Goal: Communication & Community: Answer question/provide support

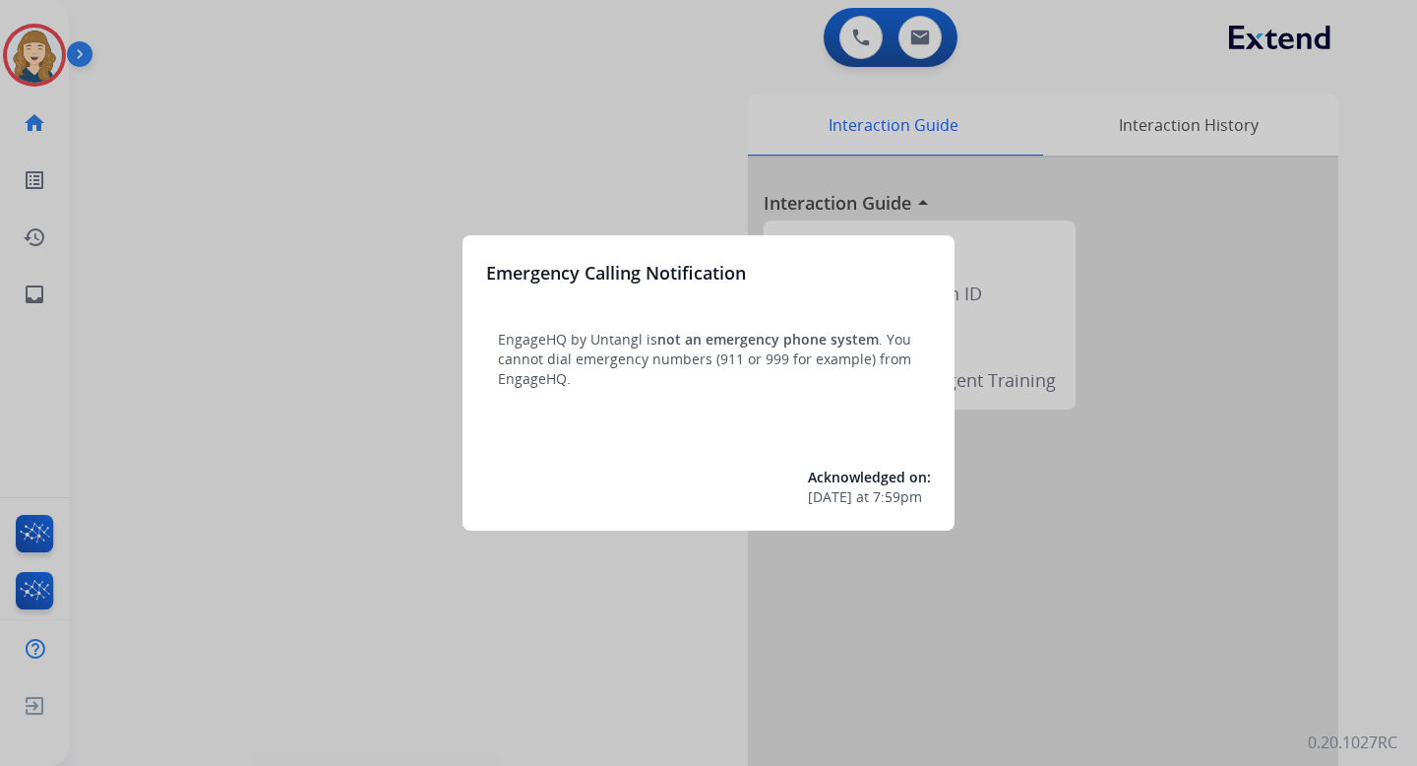
click at [539, 167] on div at bounding box center [708, 383] width 1417 height 766
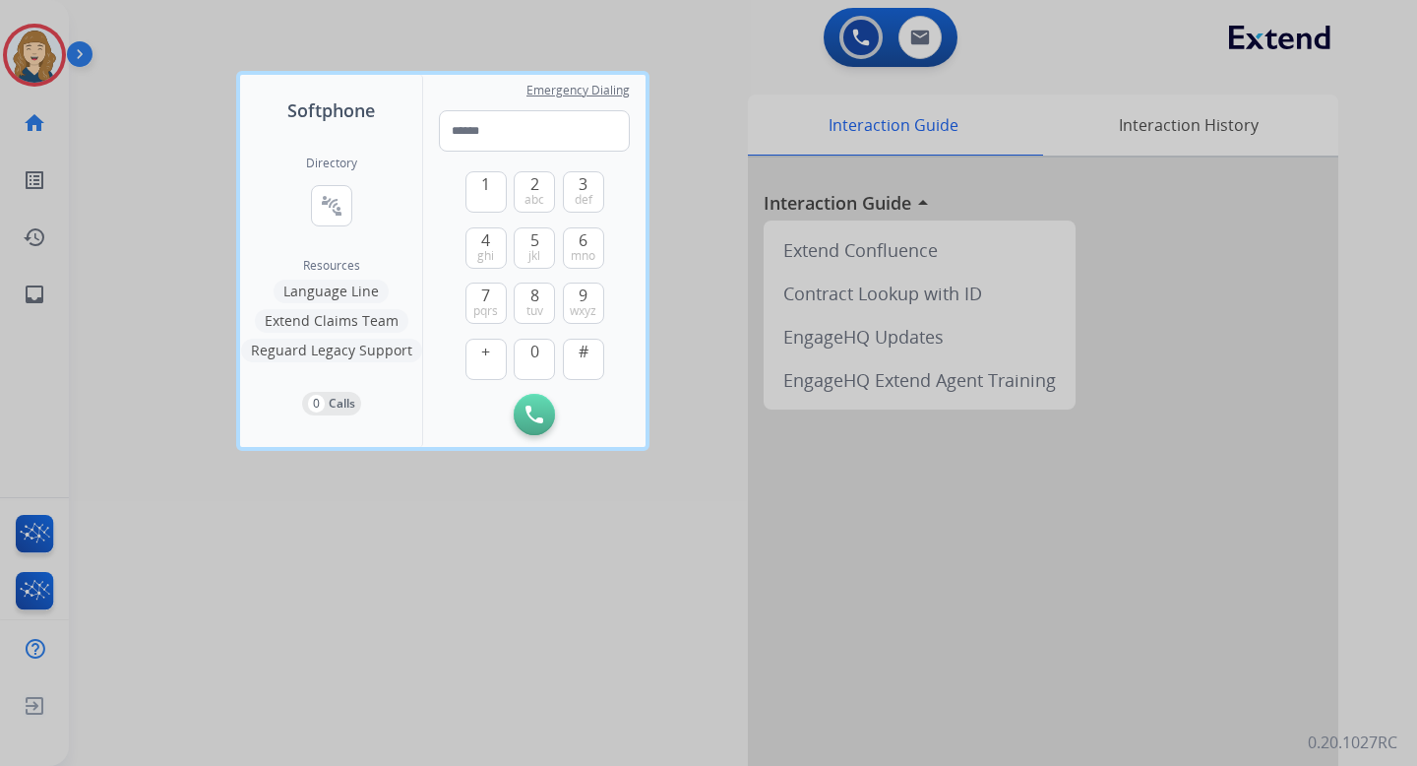
click at [174, 282] on div at bounding box center [708, 383] width 1417 height 766
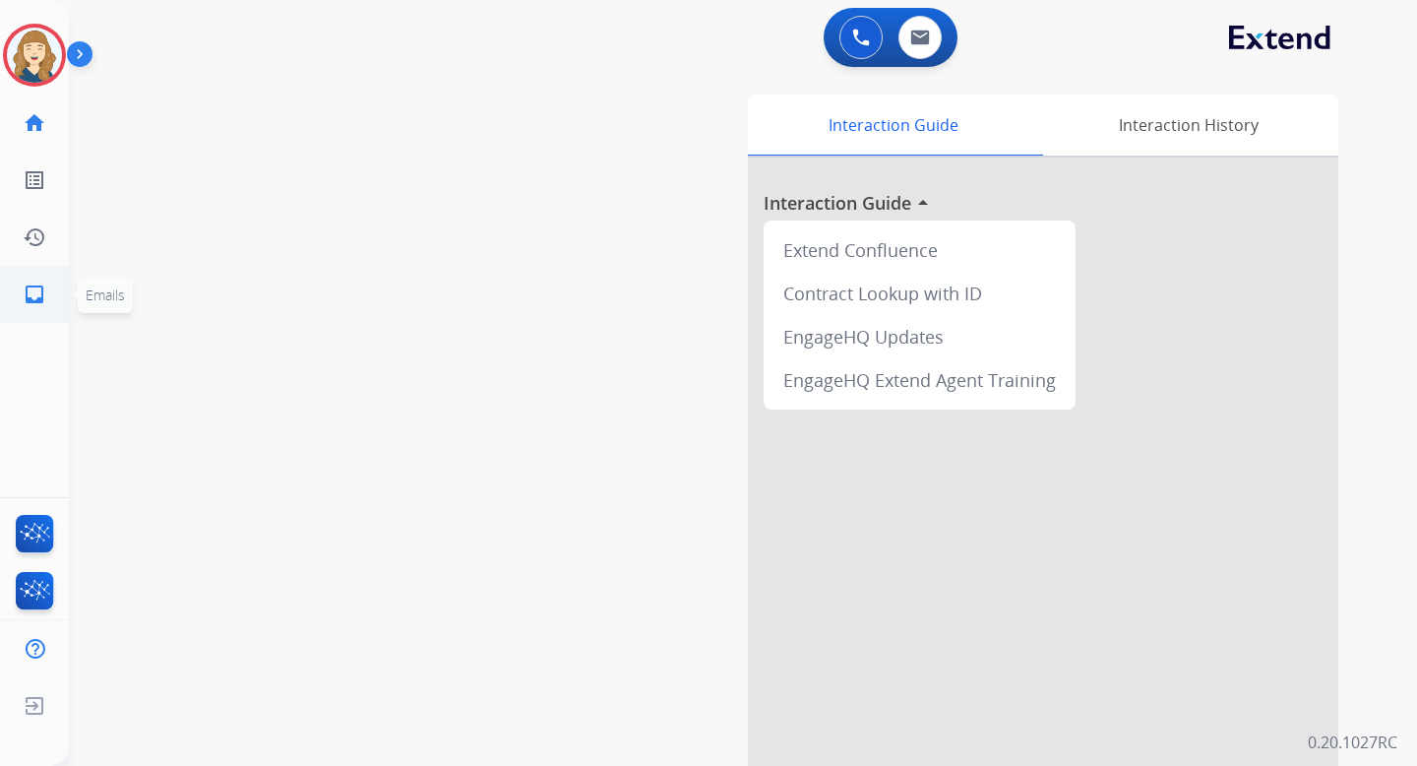
click at [25, 288] on mat-icon "inbox" at bounding box center [35, 294] width 24 height 24
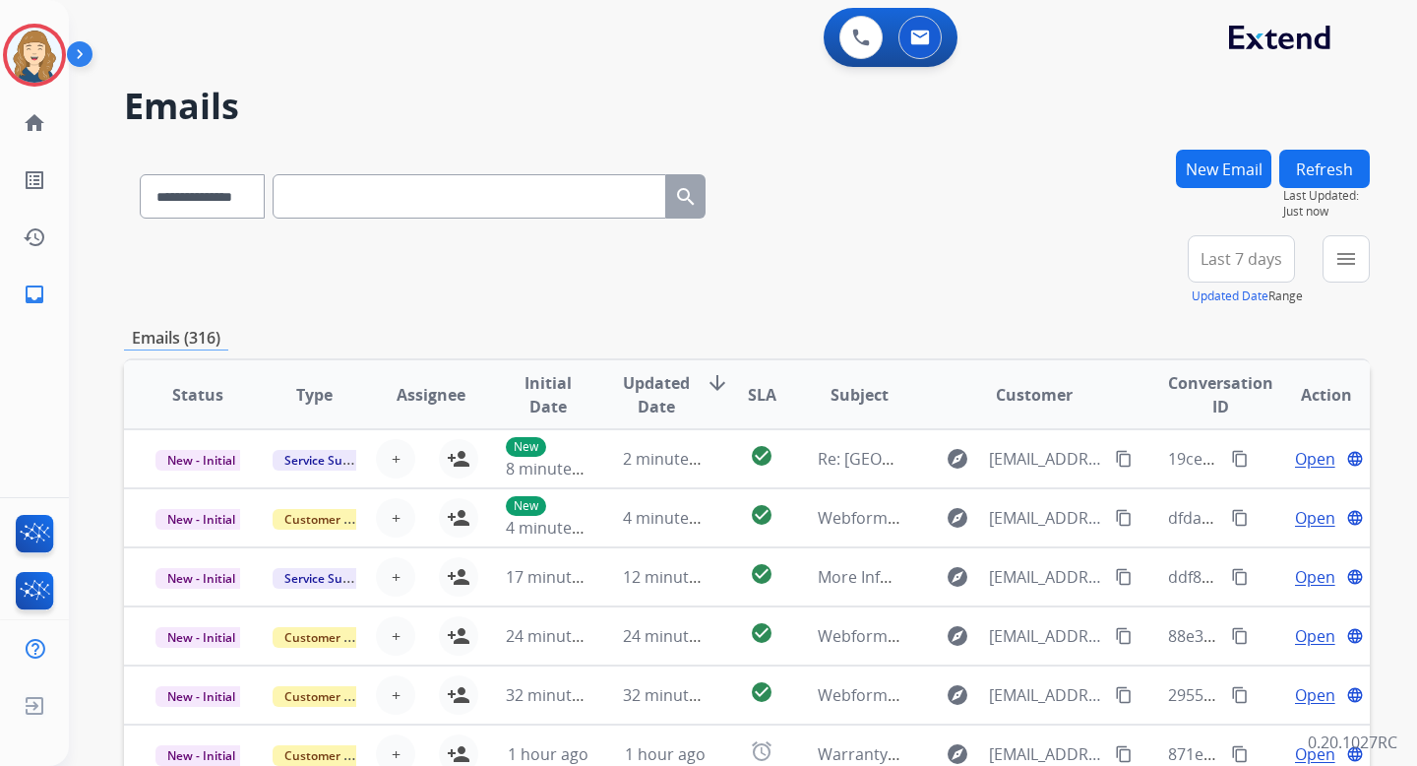
click at [1194, 176] on button "New Email" at bounding box center [1223, 169] width 95 height 38
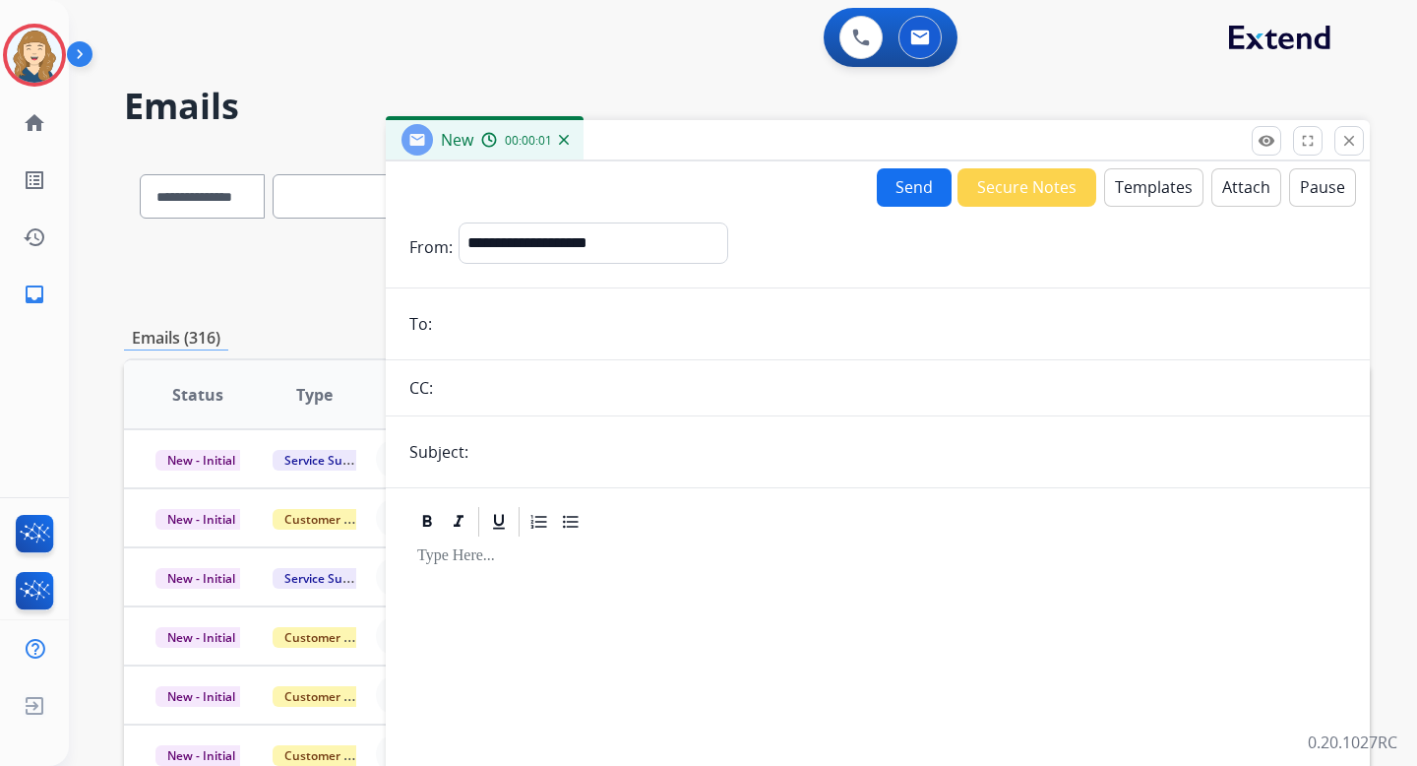
click at [1212, 187] on button "Attach" at bounding box center [1247, 187] width 70 height 38
click at [1134, 180] on button "Templates" at bounding box center [1153, 187] width 99 height 38
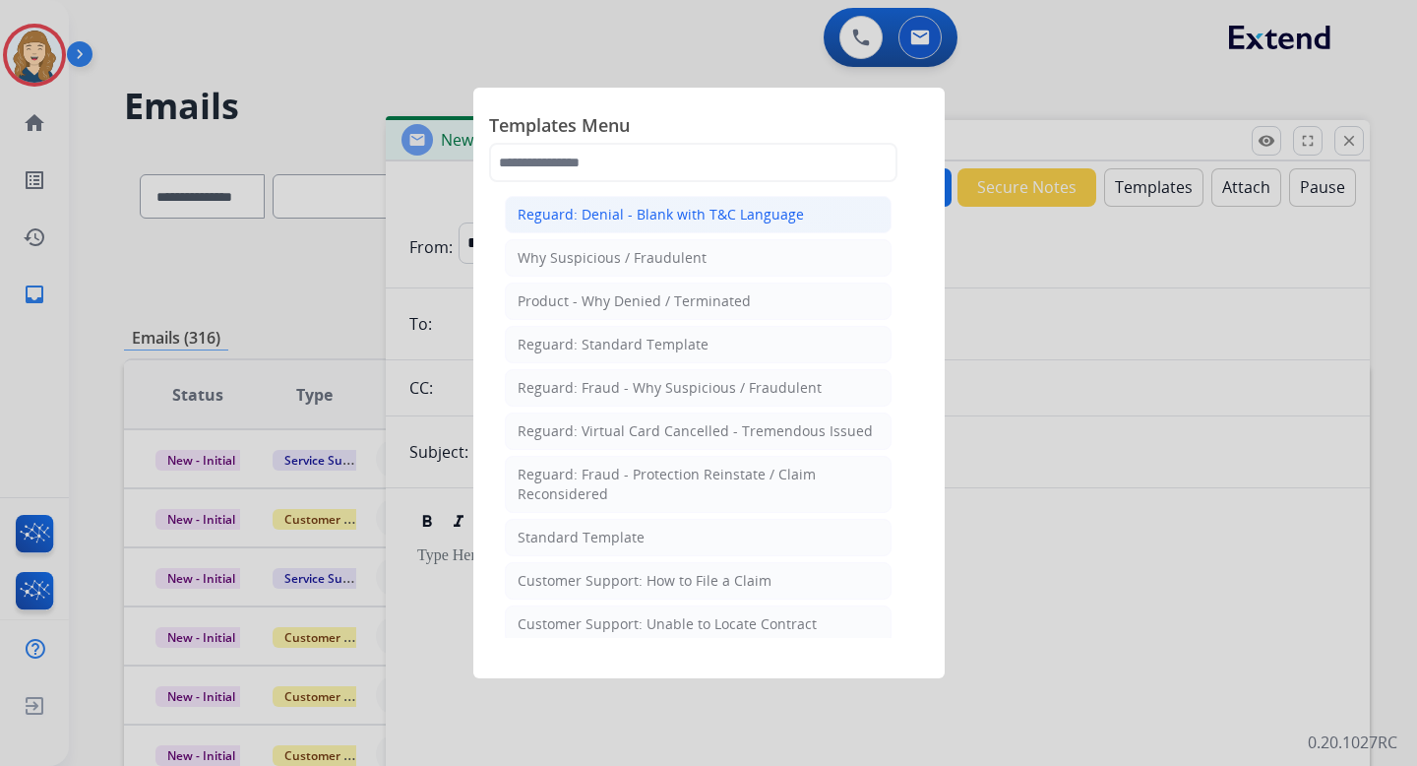
click at [661, 215] on div "Reguard: Denial - Blank with T&C Language" at bounding box center [661, 215] width 286 height 20
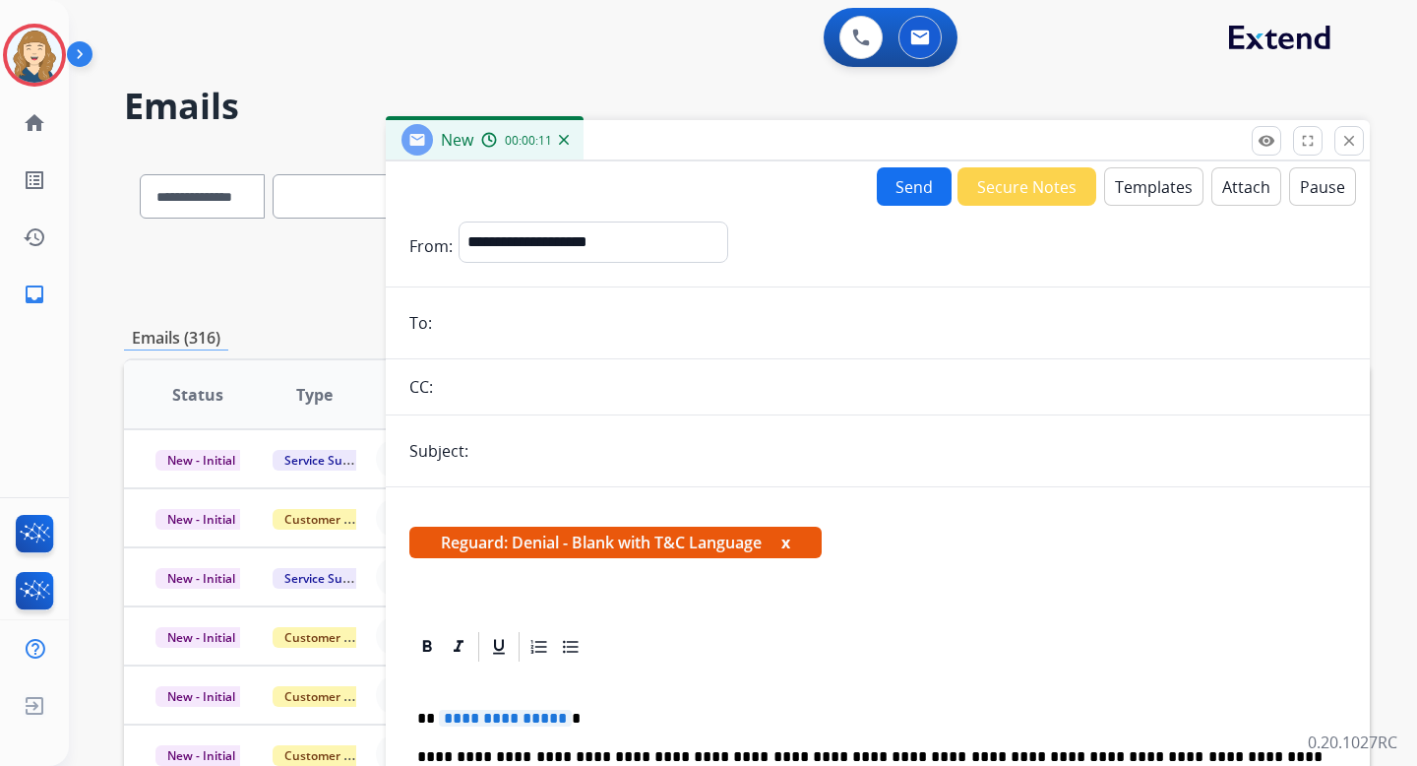
click at [1126, 183] on button "Templates" at bounding box center [1153, 186] width 99 height 38
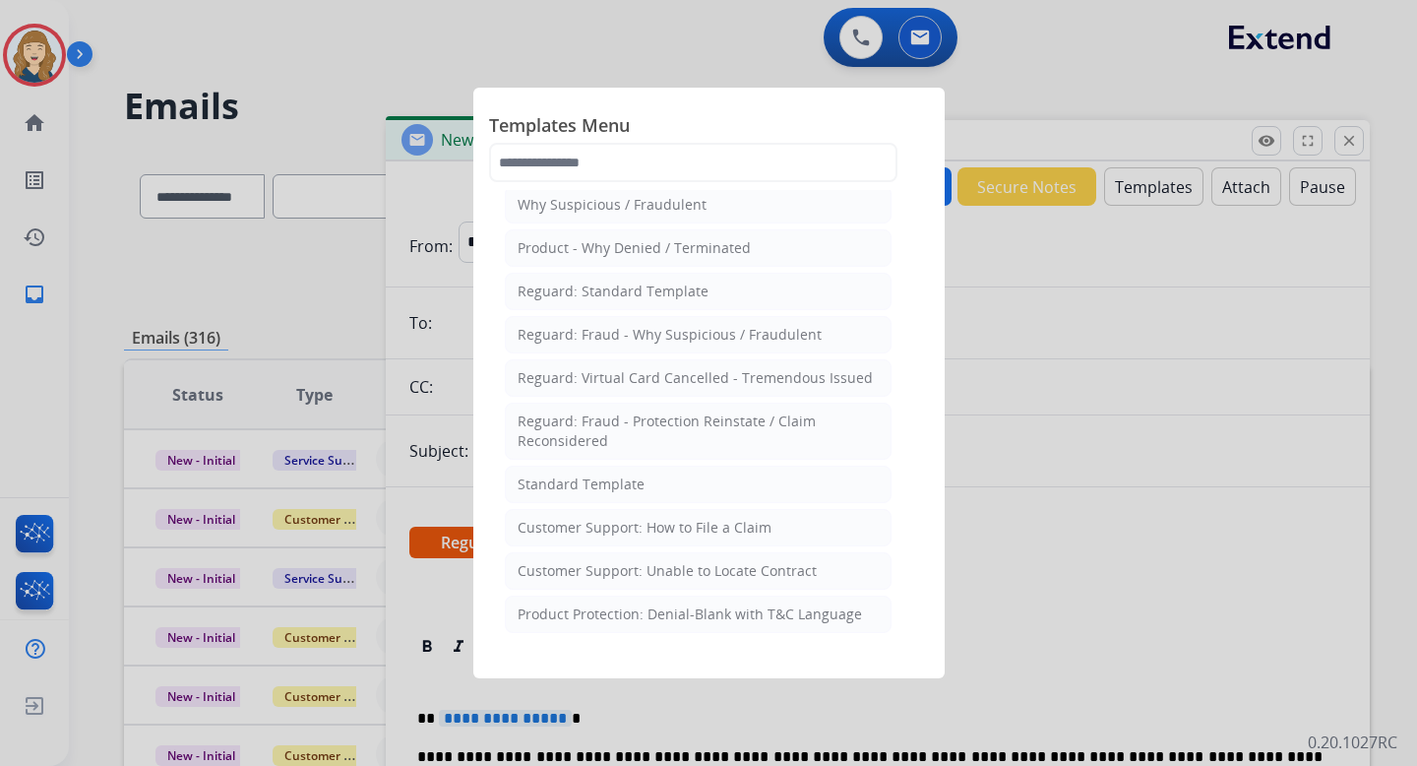
scroll to position [111, 0]
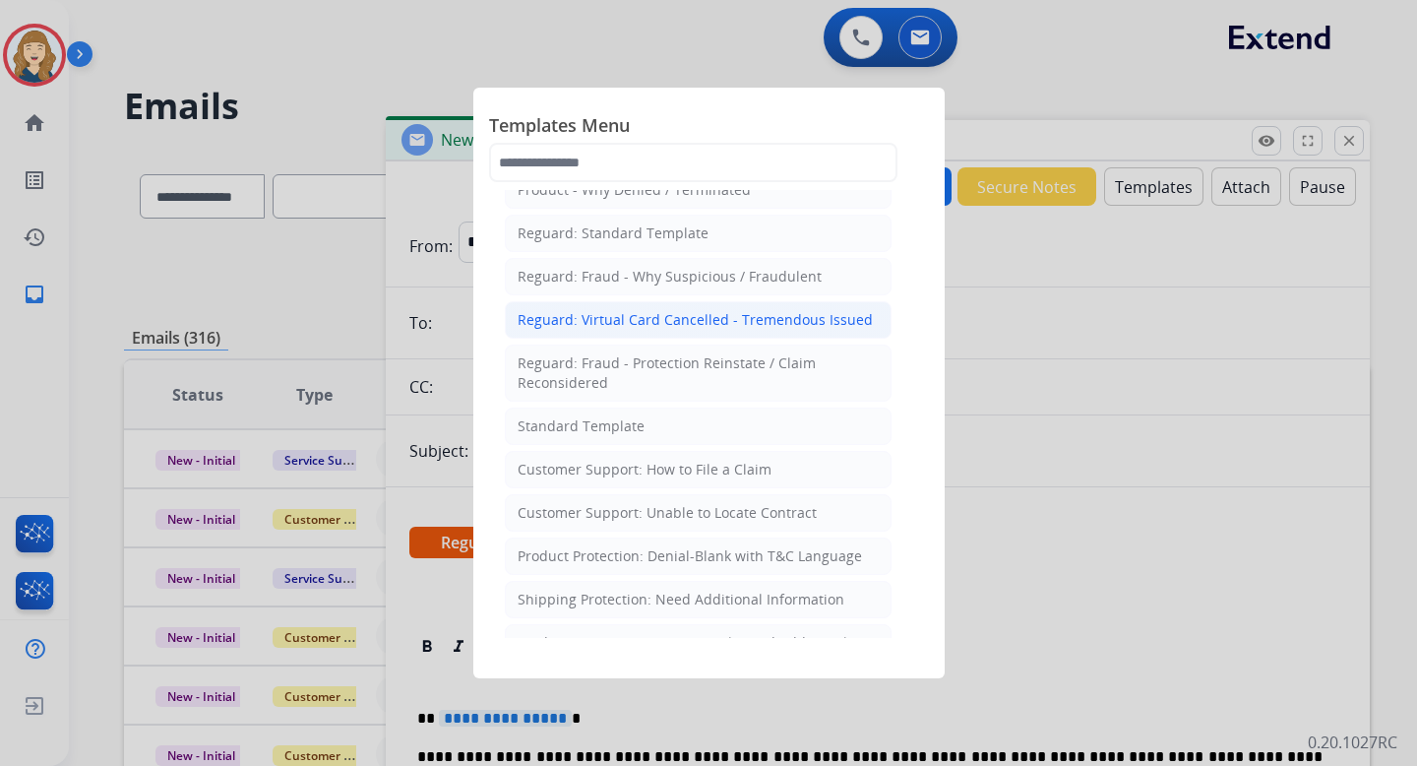
click at [700, 310] on div "Reguard: Virtual Card Cancelled - Tremendous Issued" at bounding box center [695, 320] width 355 height 20
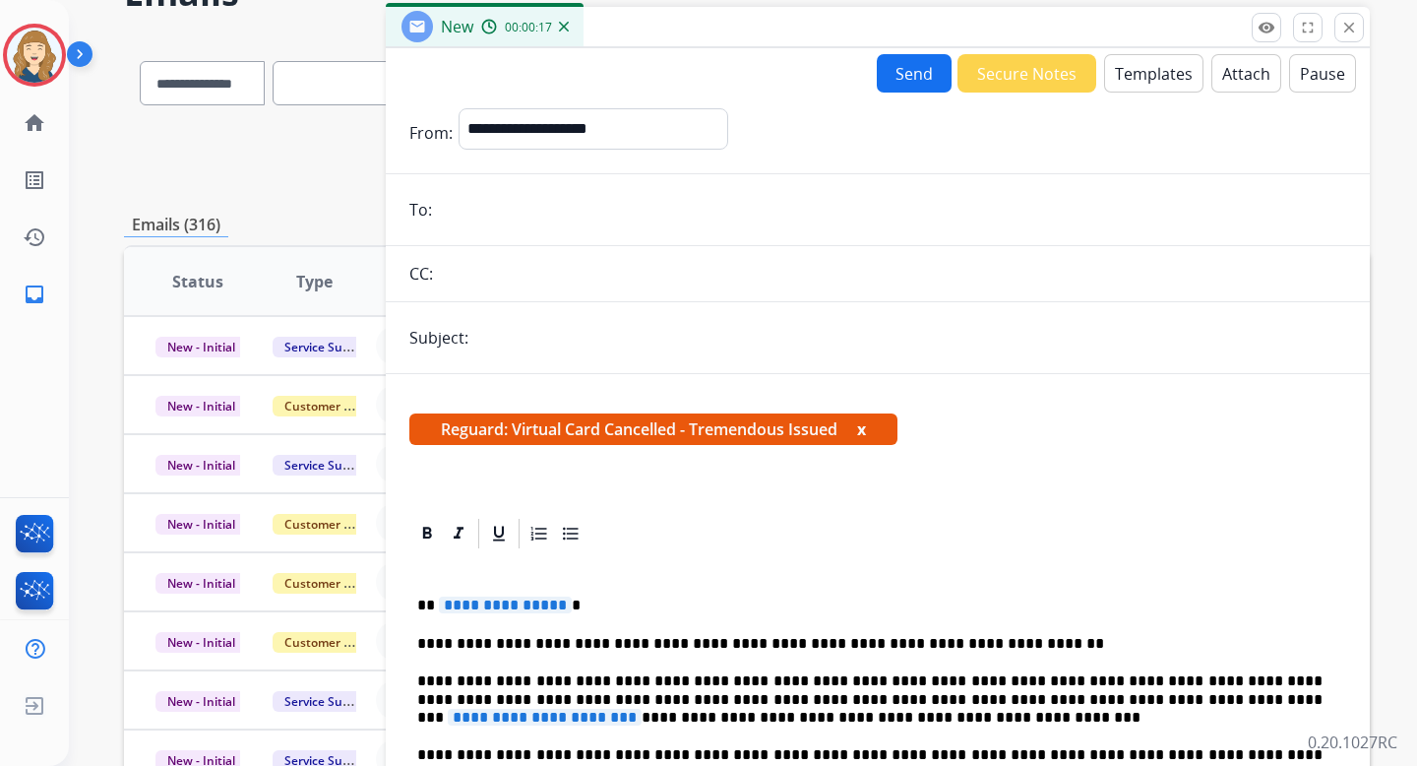
scroll to position [0, 0]
click at [1353, 25] on mat-icon "close" at bounding box center [1349, 28] width 18 height 18
